Goal: Check status: Check status

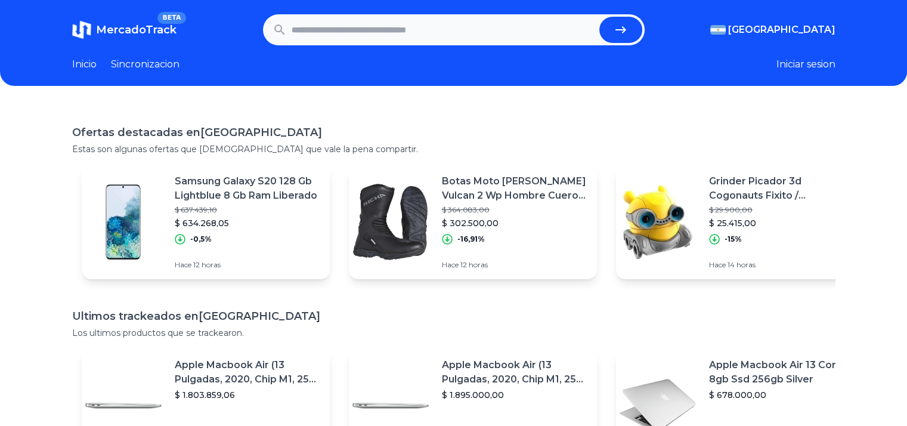
click at [384, 22] on input "text" at bounding box center [443, 30] width 303 height 26
paste input "**********"
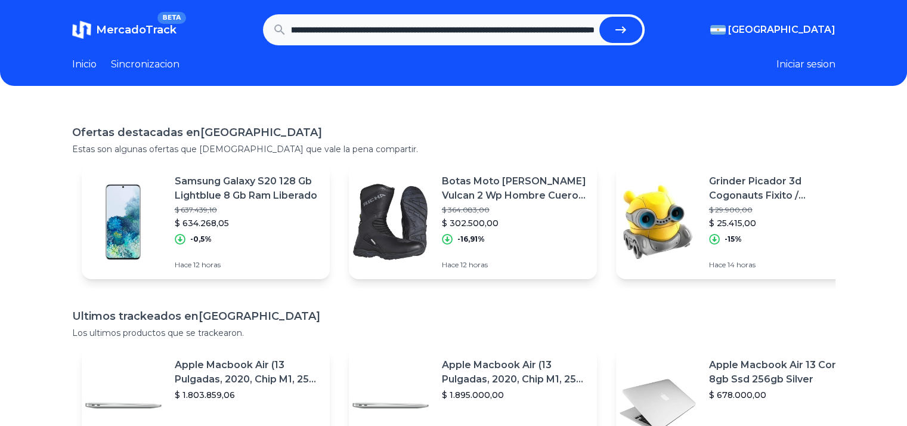
click at [600, 17] on button "submit" at bounding box center [621, 30] width 43 height 26
type input "**********"
